Goal: Information Seeking & Learning: Find specific fact

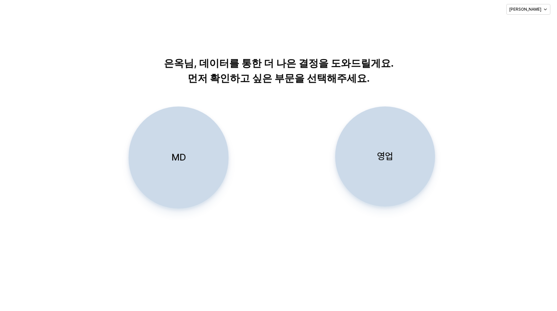
click at [181, 153] on p "MD" at bounding box center [179, 157] width 14 height 12
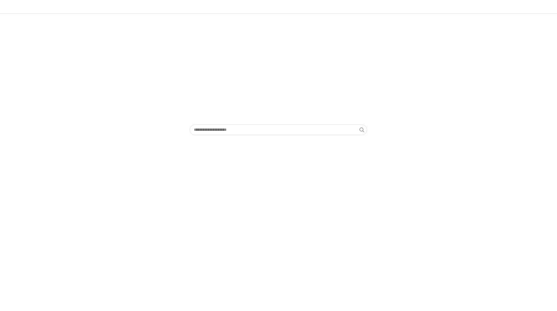
click at [279, 122] on img "앱 프레임" at bounding box center [279, 84] width 0 height 77
click at [245, 129] on input "앱 프레임" at bounding box center [275, 130] width 170 height 10
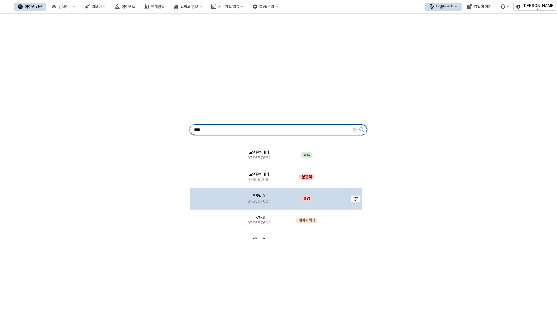
scroll to position [200, 0]
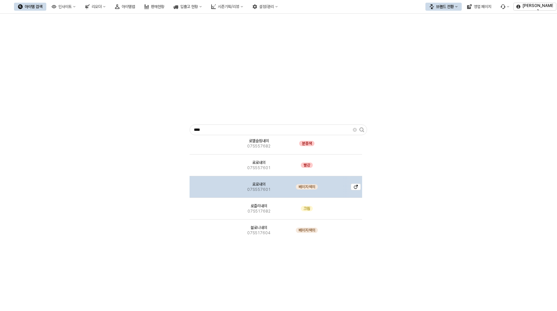
click at [282, 183] on div "로로내의 07S557601" at bounding box center [258, 187] width 55 height 22
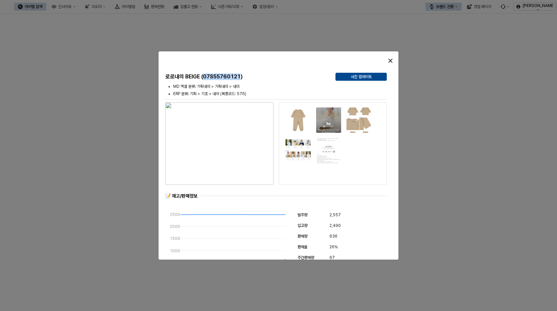
drag, startPoint x: 241, startPoint y: 75, endPoint x: 204, endPoint y: 75, distance: 37.3
click at [204, 75] on h5 "로로내의 BEIGE (07S55760121)" at bounding box center [247, 76] width 165 height 7
copy h5 "07S55760121"
click at [394, 61] on div "닫다" at bounding box center [391, 61] width 10 height 10
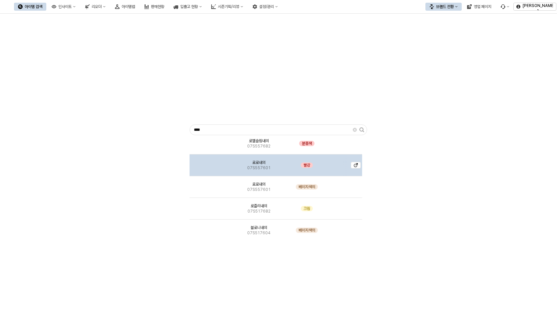
click at [265, 168] on span "07S557601" at bounding box center [258, 167] width 23 height 5
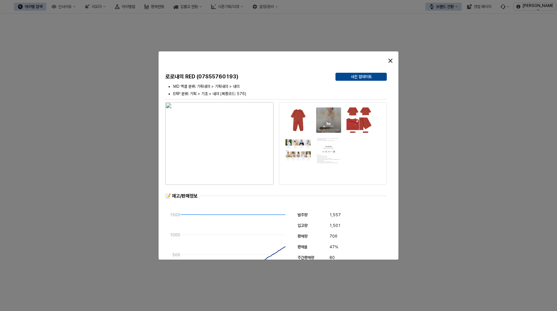
click at [201, 77] on h5 "로로내의 RED (07S55760193)" at bounding box center [247, 76] width 165 height 7
drag, startPoint x: 198, startPoint y: 76, endPoint x: 236, endPoint y: 76, distance: 38.0
click at [236, 76] on h5 "로로내의 RED (07S55760193)" at bounding box center [247, 76] width 165 height 7
copy h5 "07S55760193"
click at [392, 60] on icon "닫다" at bounding box center [391, 61] width 4 height 4
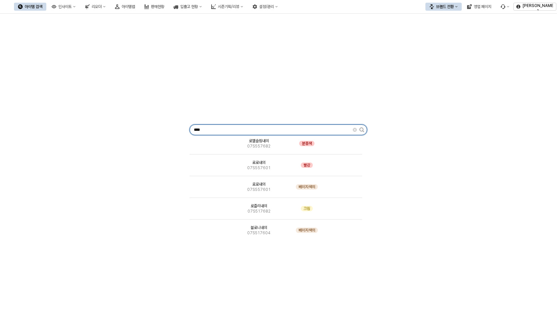
drag, startPoint x: 234, startPoint y: 128, endPoint x: 13, endPoint y: 95, distance: 222.8
click at [148, 129] on div "**** 로저7부내의 07T357603 크림 월로우57내의 07T317612 O 화이트 로디반소내의 07T317687 크림 클로비내의 07T1…" at bounding box center [278, 128] width 549 height 224
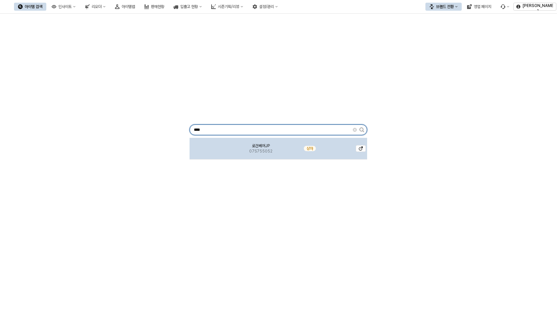
type input "****"
click at [277, 148] on div "로건베어JP 07S755052" at bounding box center [261, 149] width 57 height 22
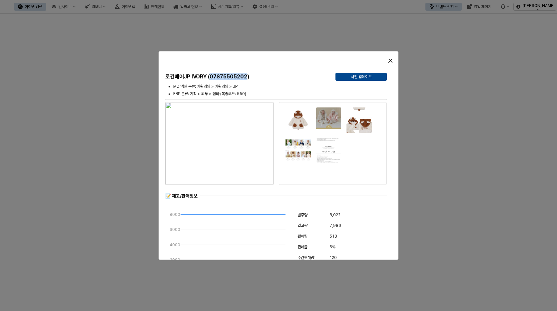
drag, startPoint x: 248, startPoint y: 76, endPoint x: 212, endPoint y: 77, distance: 36.3
click at [212, 77] on h5 "로건베어JP IVORY (07S75505202)" at bounding box center [247, 76] width 165 height 7
copy h5 "07S75505202"
